Goal: Information Seeking & Learning: Stay updated

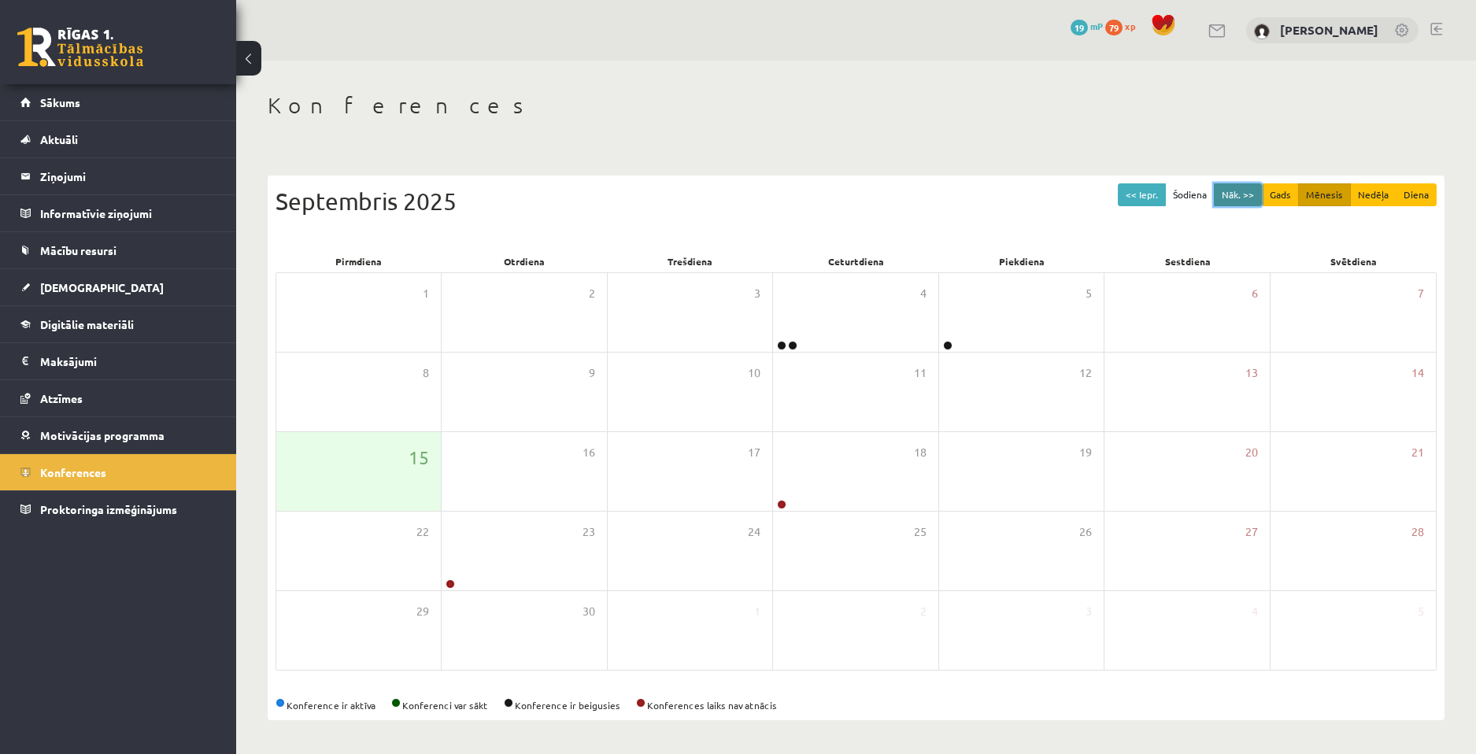
click at [1241, 194] on button "Nāk. >>" at bounding box center [1238, 194] width 48 height 23
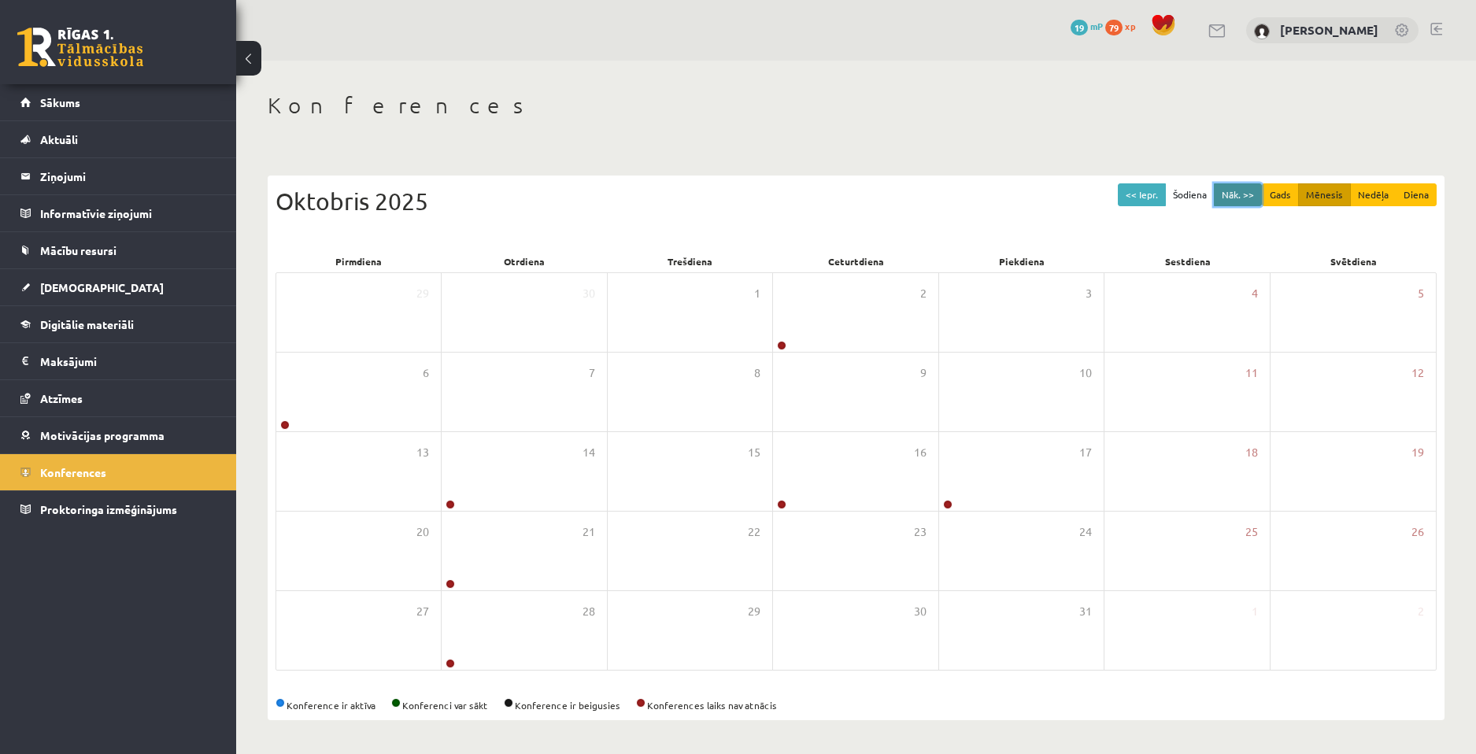
click at [1244, 191] on button "Nāk. >>" at bounding box center [1238, 194] width 48 height 23
click at [1227, 189] on button "Nāk. >>" at bounding box center [1238, 194] width 48 height 23
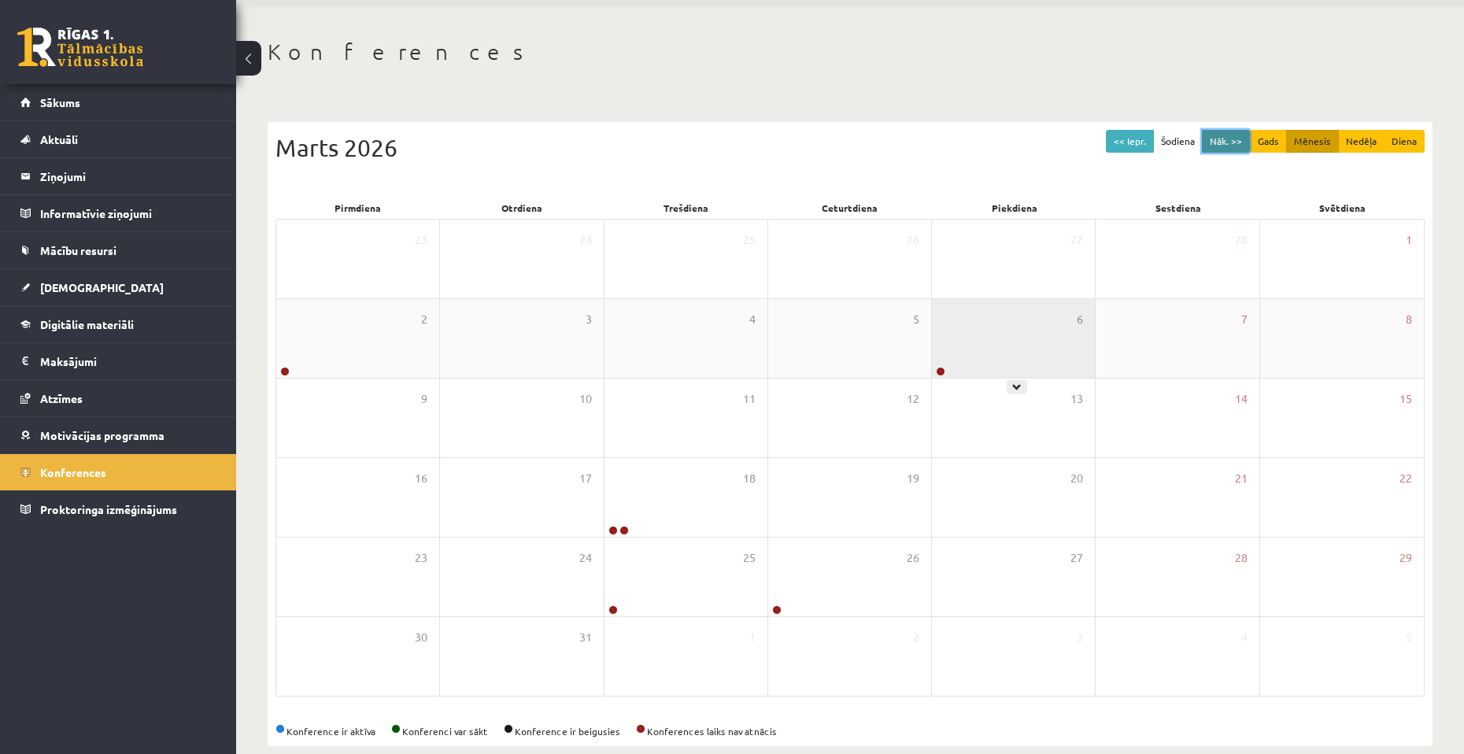
scroll to position [78, 0]
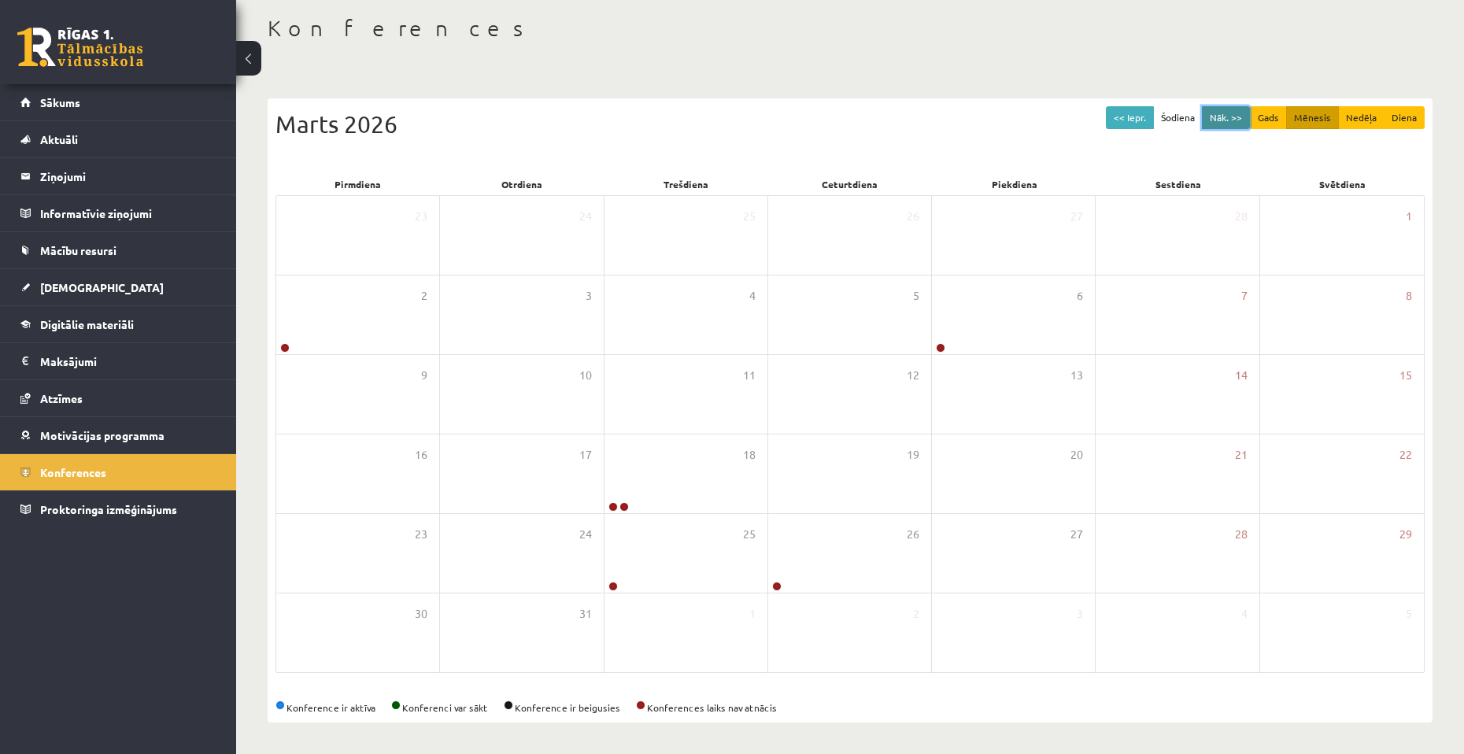
click at [1221, 118] on button "Nāk. >>" at bounding box center [1226, 117] width 48 height 23
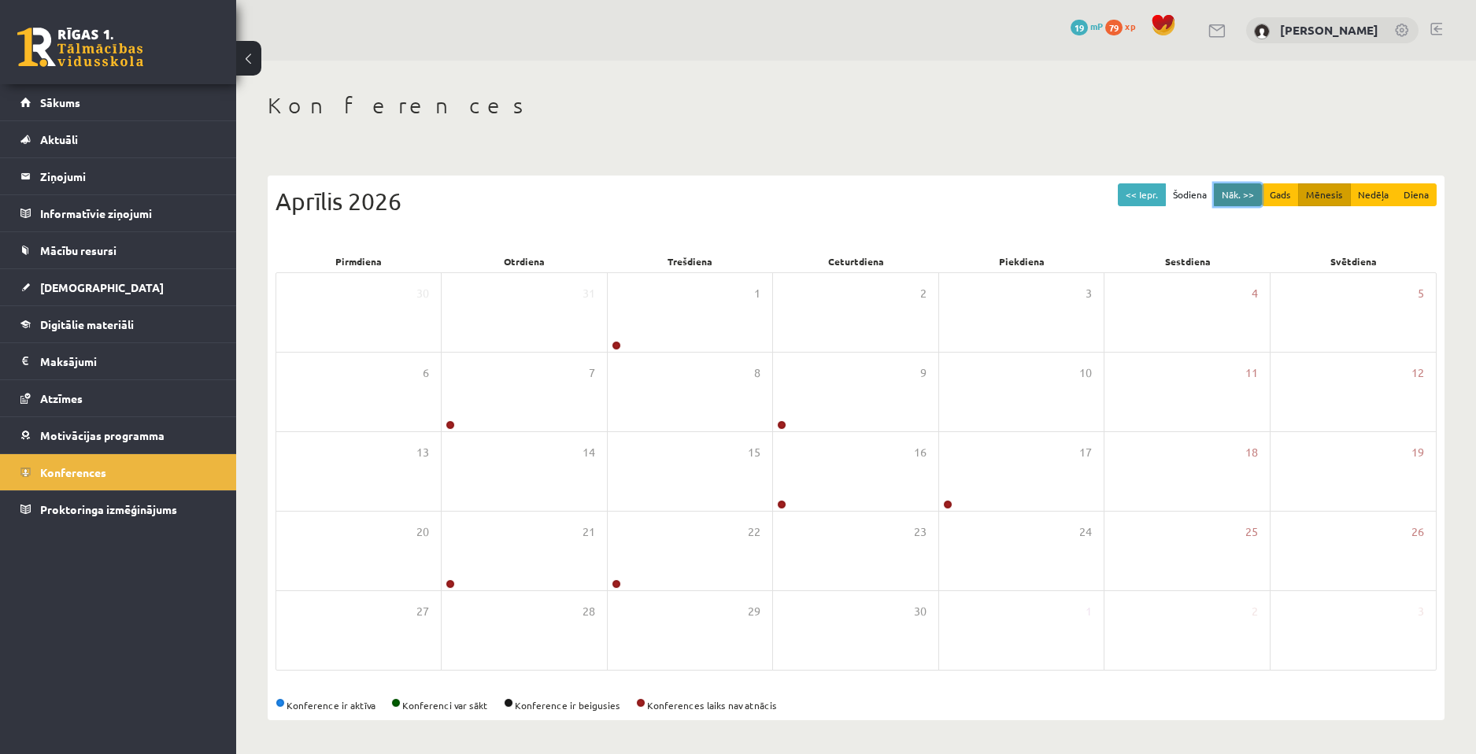
click at [1232, 197] on button "Nāk. >>" at bounding box center [1238, 194] width 48 height 23
click at [98, 112] on link "Sākums" at bounding box center [118, 102] width 196 height 36
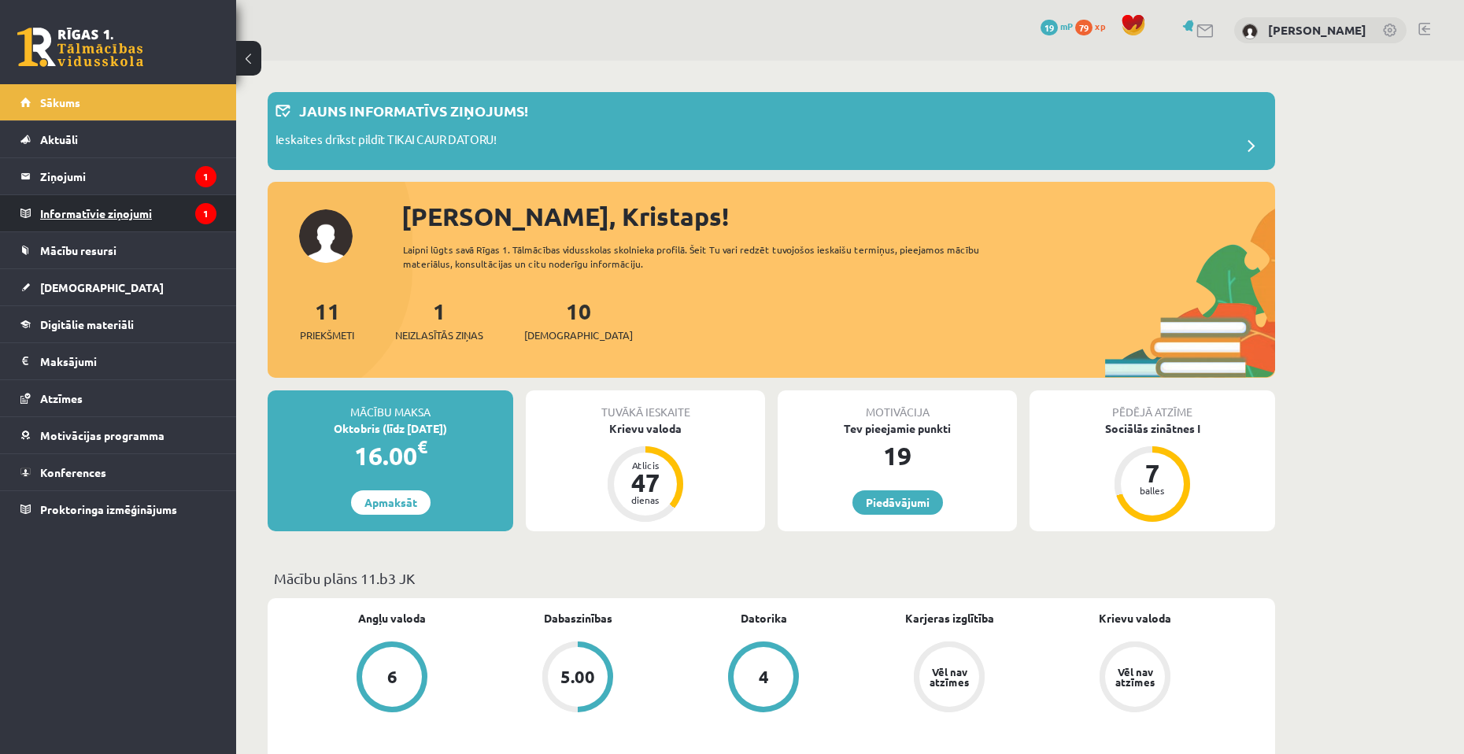
click at [131, 213] on legend "Informatīvie ziņojumi 1" at bounding box center [128, 213] width 176 height 36
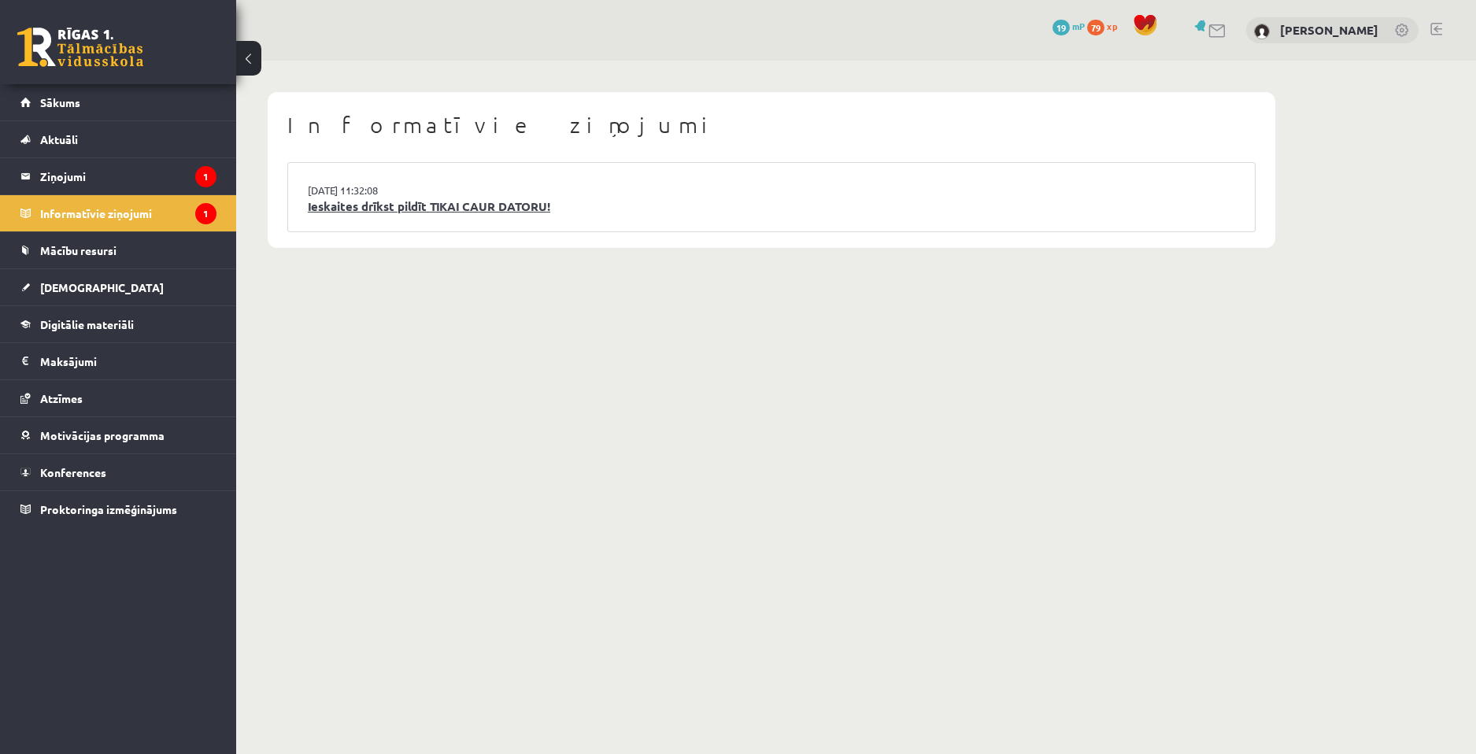
click at [346, 211] on link "Ieskaites drīkst pildīt TIKAI CAUR DATORU!" at bounding box center [771, 207] width 927 height 18
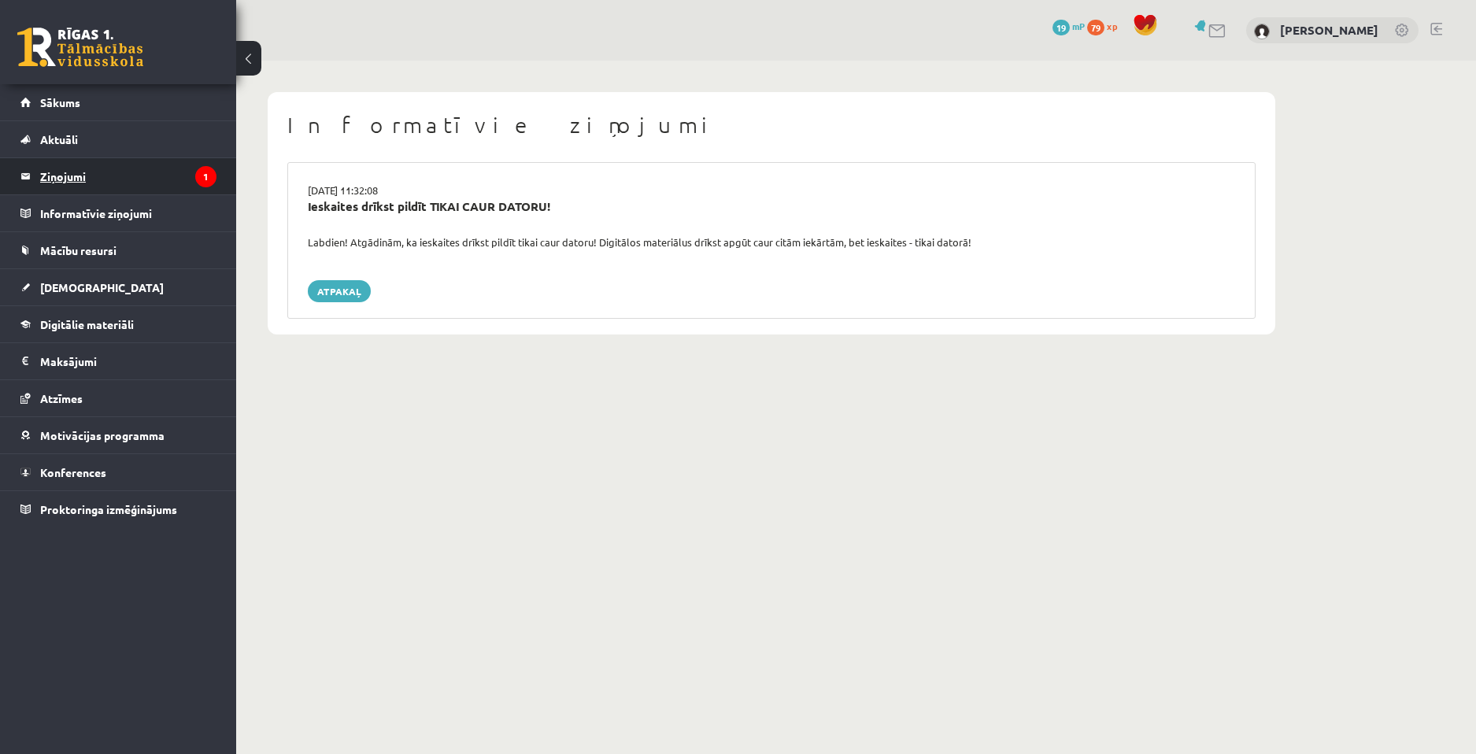
click at [164, 178] on legend "Ziņojumi 1" at bounding box center [128, 176] width 176 height 36
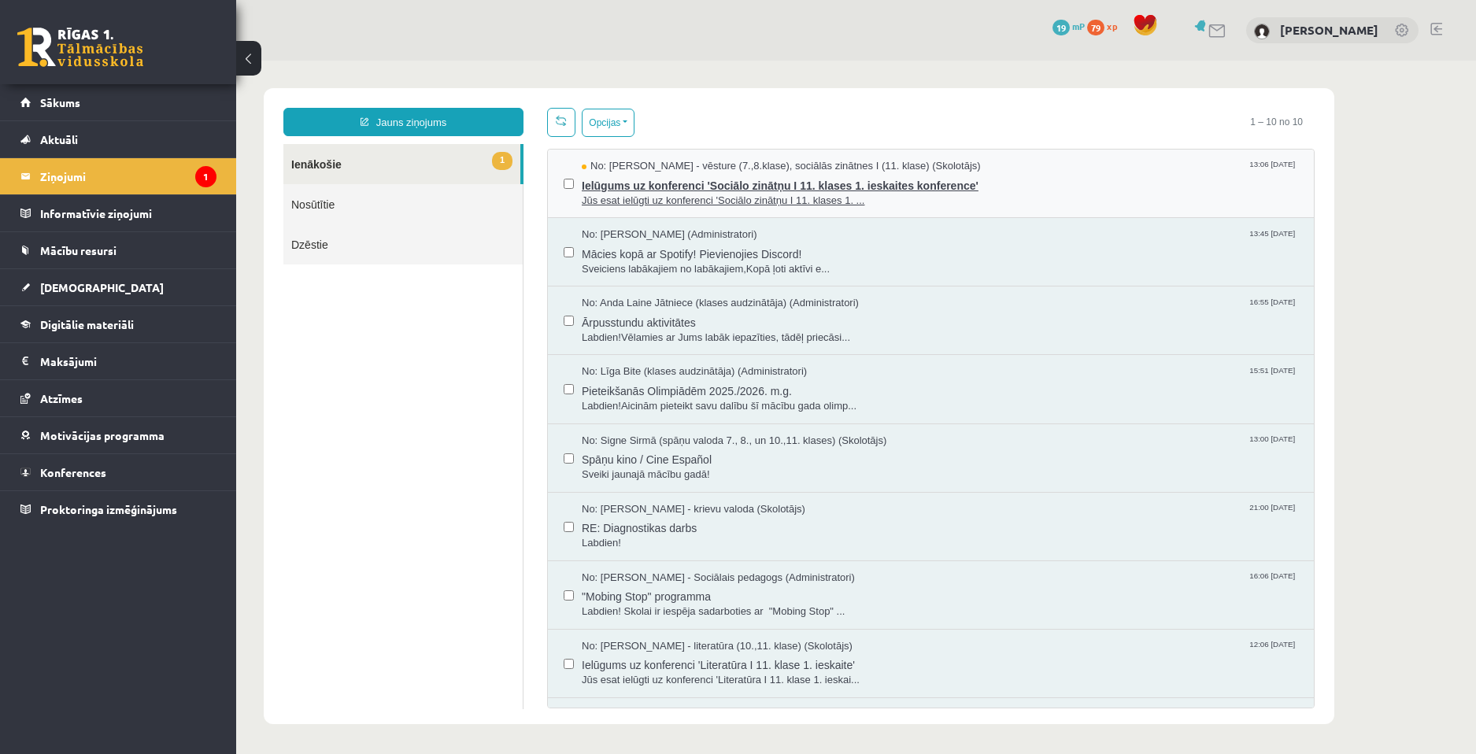
click at [783, 190] on span "Ielūgums uz konferenci 'Sociālo zinātņu I 11. klases 1. ieskaites konference'" at bounding box center [940, 184] width 716 height 20
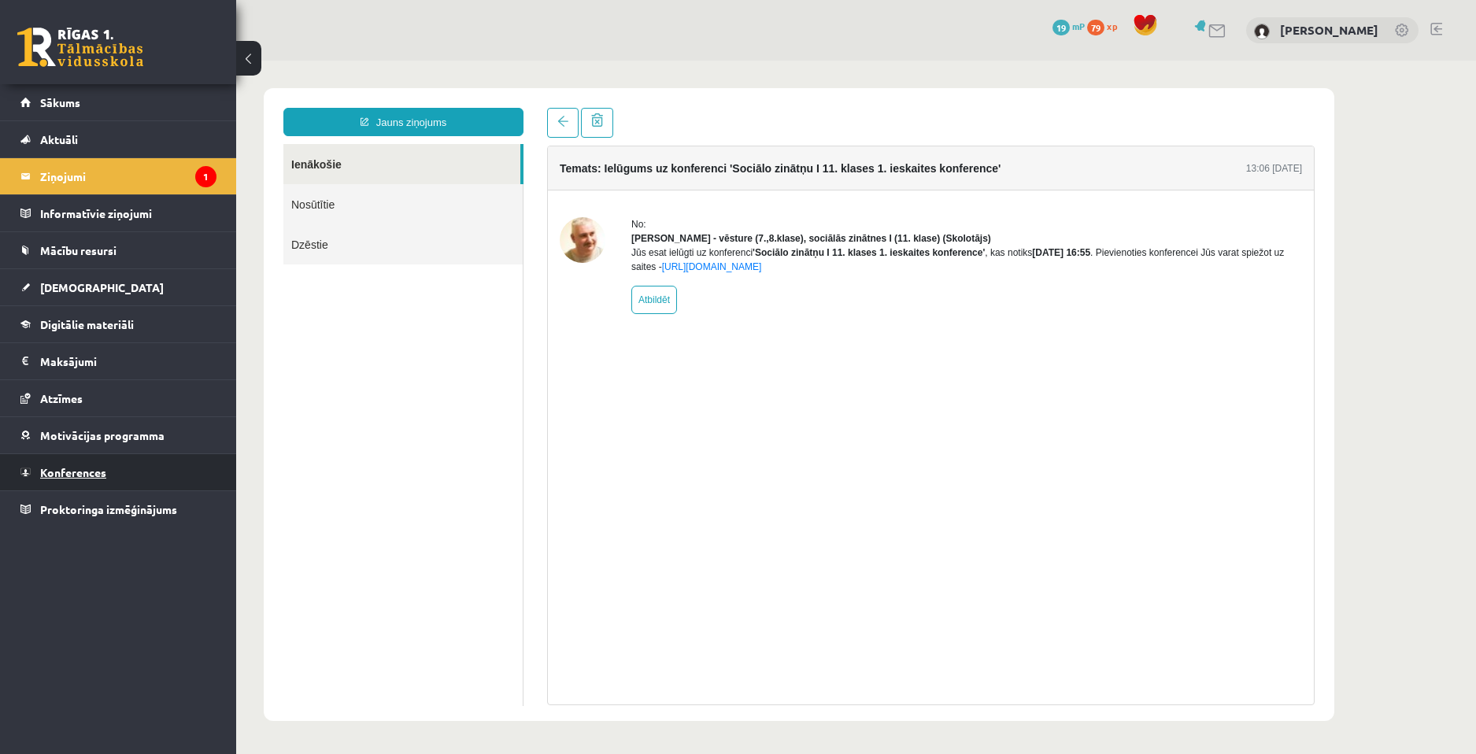
click at [92, 471] on span "Konferences" at bounding box center [73, 472] width 66 height 14
